Goal: Navigation & Orientation: Find specific page/section

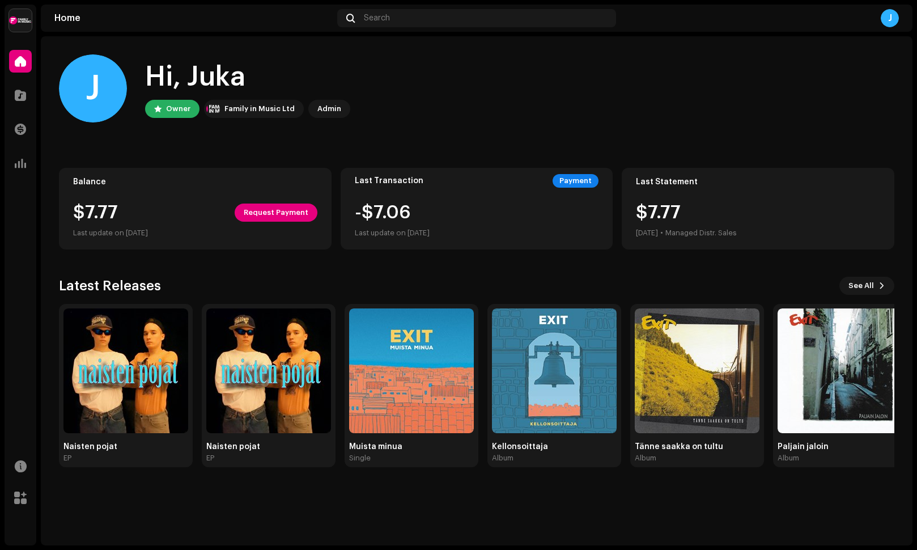
click at [20, 26] on img at bounding box center [20, 20] width 23 height 23
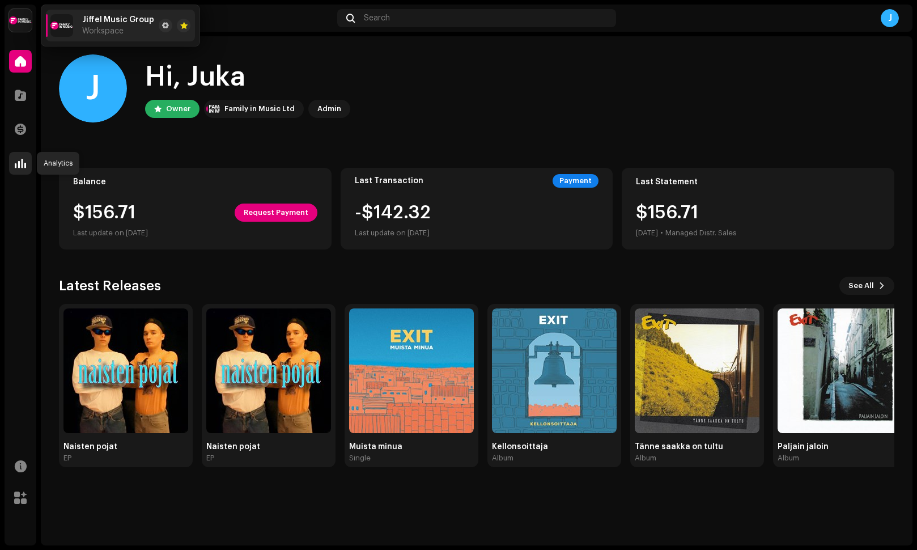
click at [18, 160] on span at bounding box center [20, 163] width 11 height 9
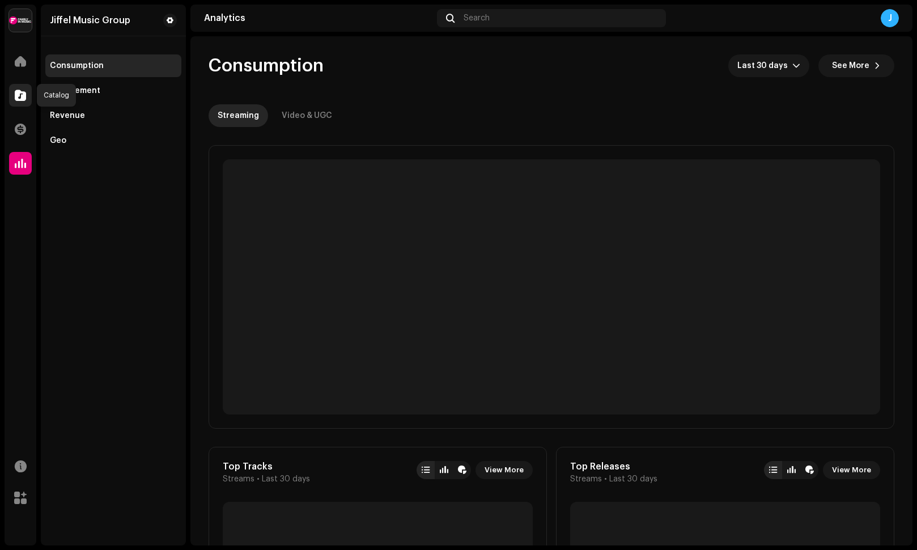
click at [19, 94] on span at bounding box center [20, 95] width 11 height 9
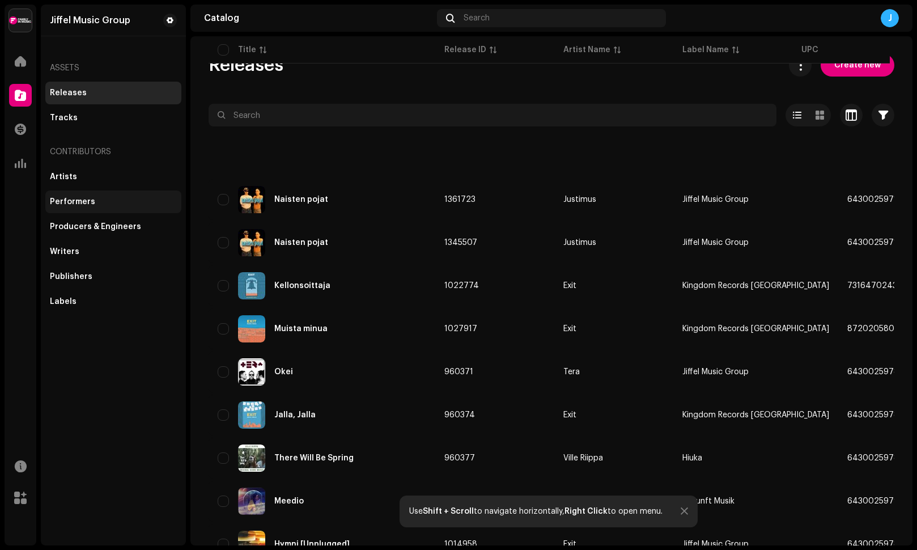
scroll to position [137, 0]
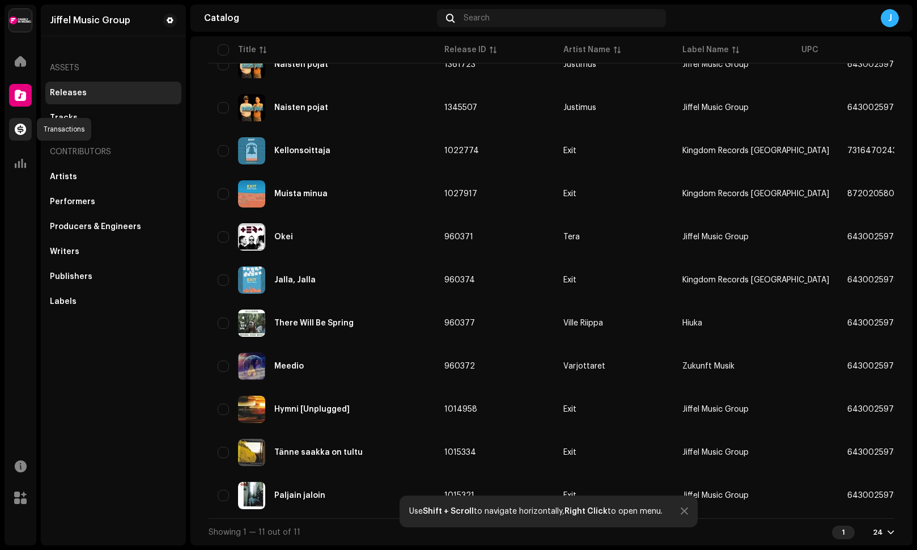
click at [15, 131] on span at bounding box center [20, 129] width 11 height 9
